Goal: Obtain resource: Obtain resource

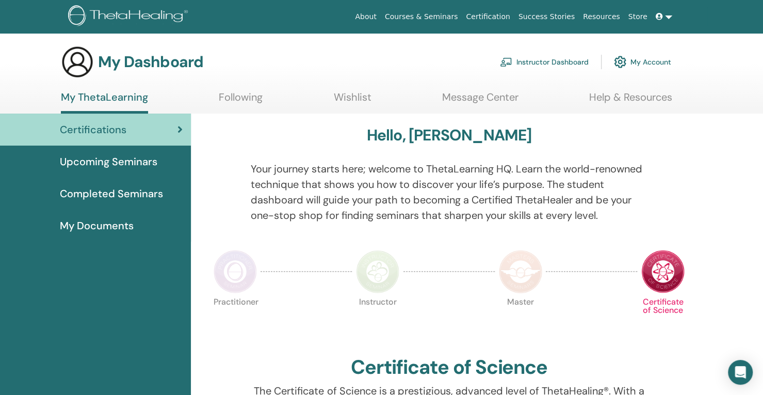
click at [535, 64] on link "Instructor Dashboard" at bounding box center [544, 62] width 89 height 23
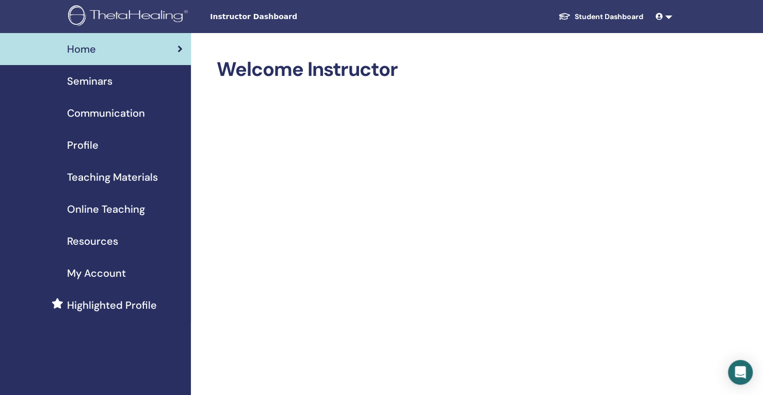
click at [122, 180] on span "Teaching Materials" at bounding box center [112, 176] width 91 height 15
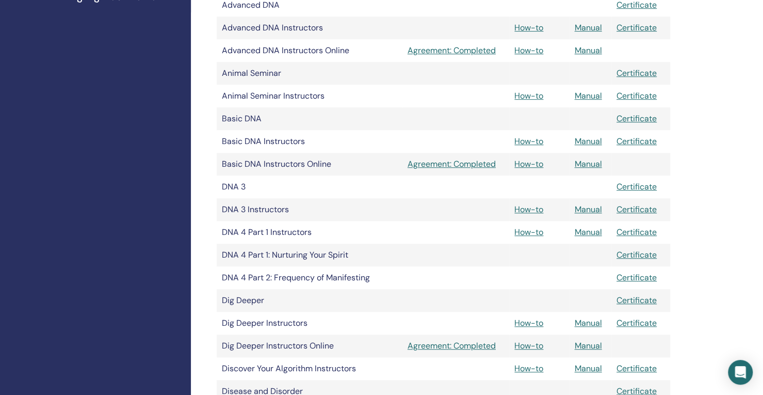
scroll to position [312, 0]
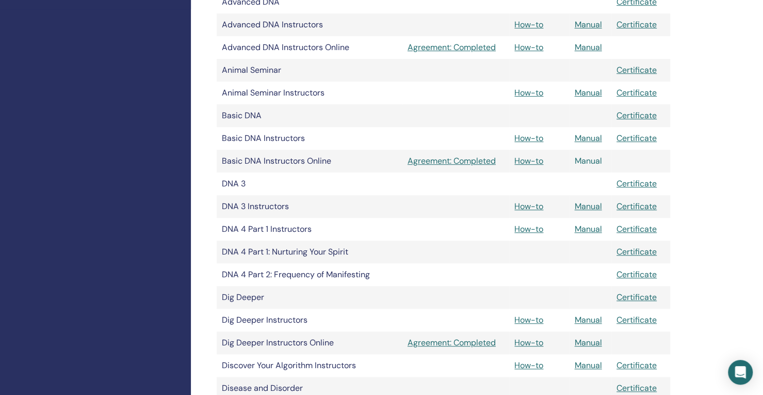
click at [594, 161] on link "Manual" at bounding box center [587, 160] width 27 height 11
